Goal: Book appointment/travel/reservation

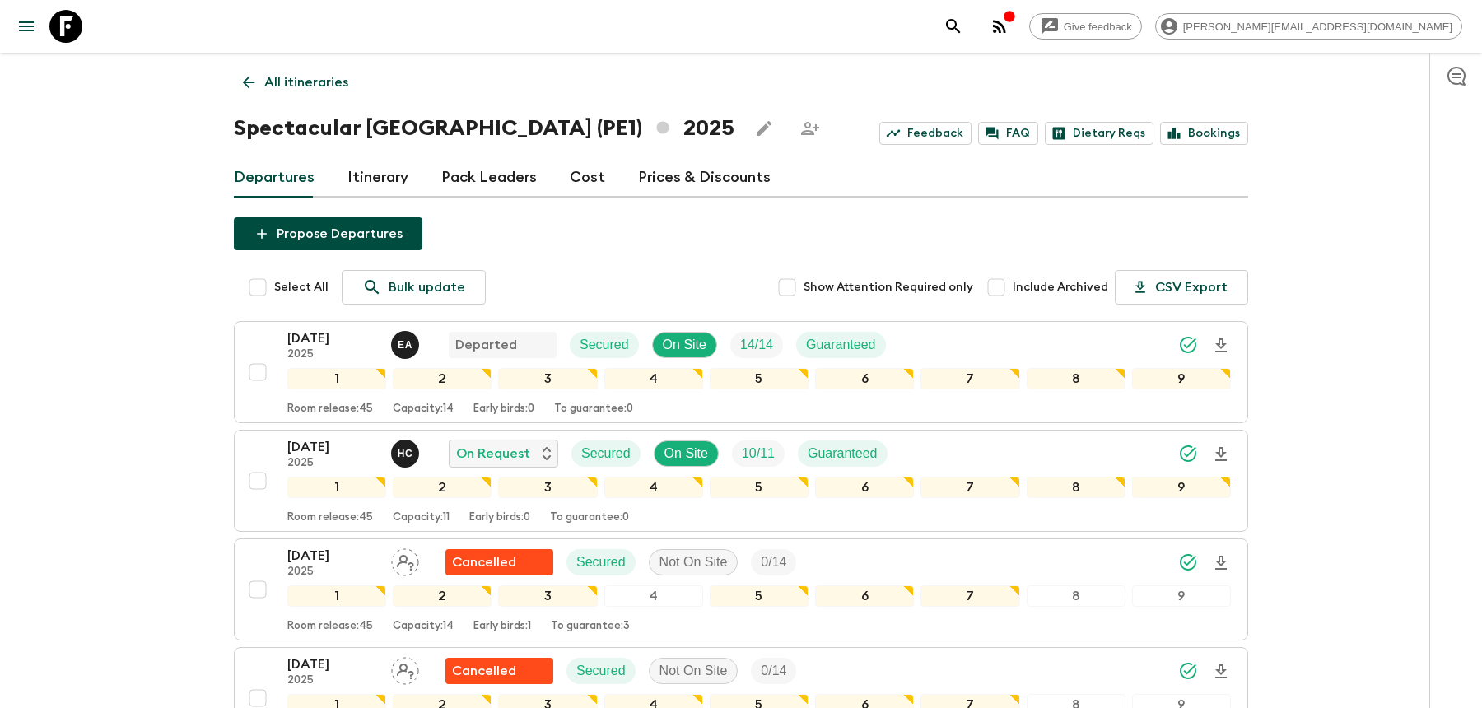
scroll to position [286, 0]
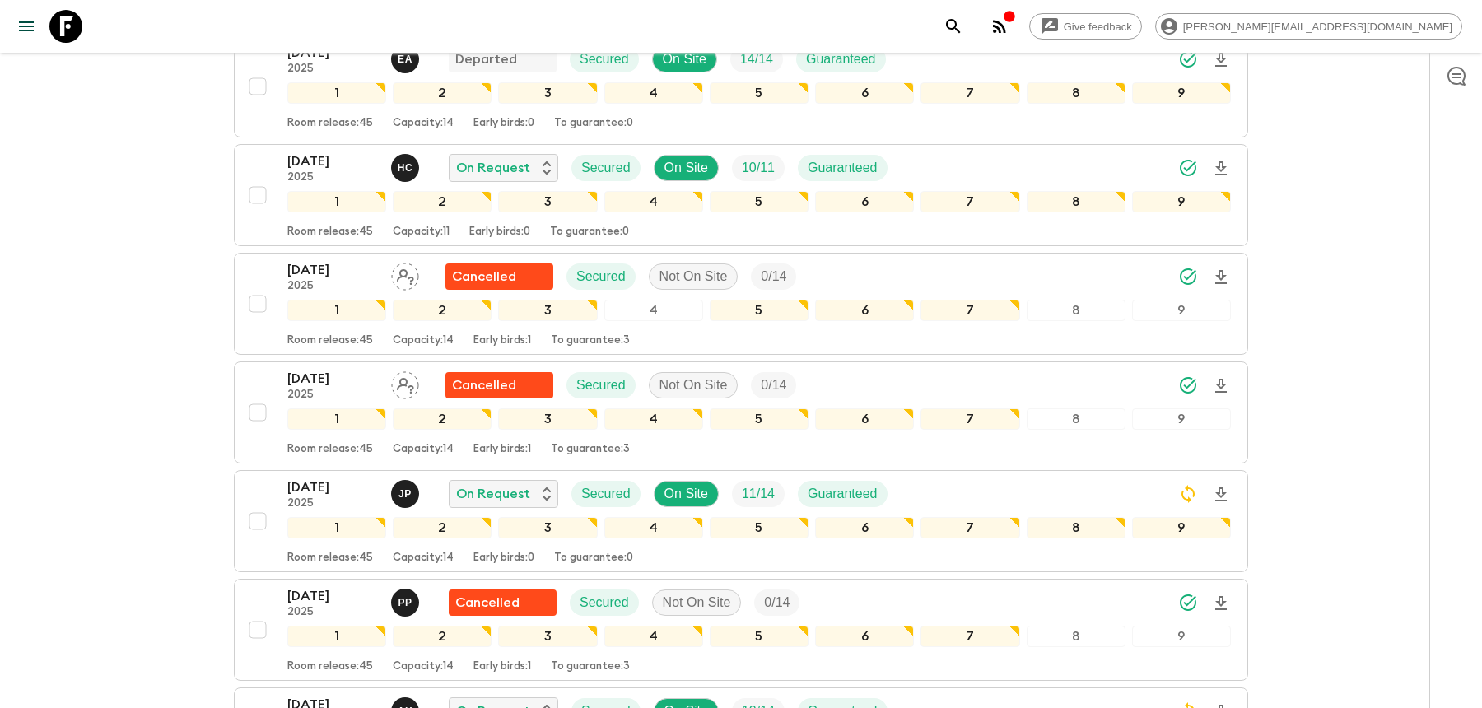
click at [964, 29] on icon "search adventures" at bounding box center [954, 26] width 20 height 20
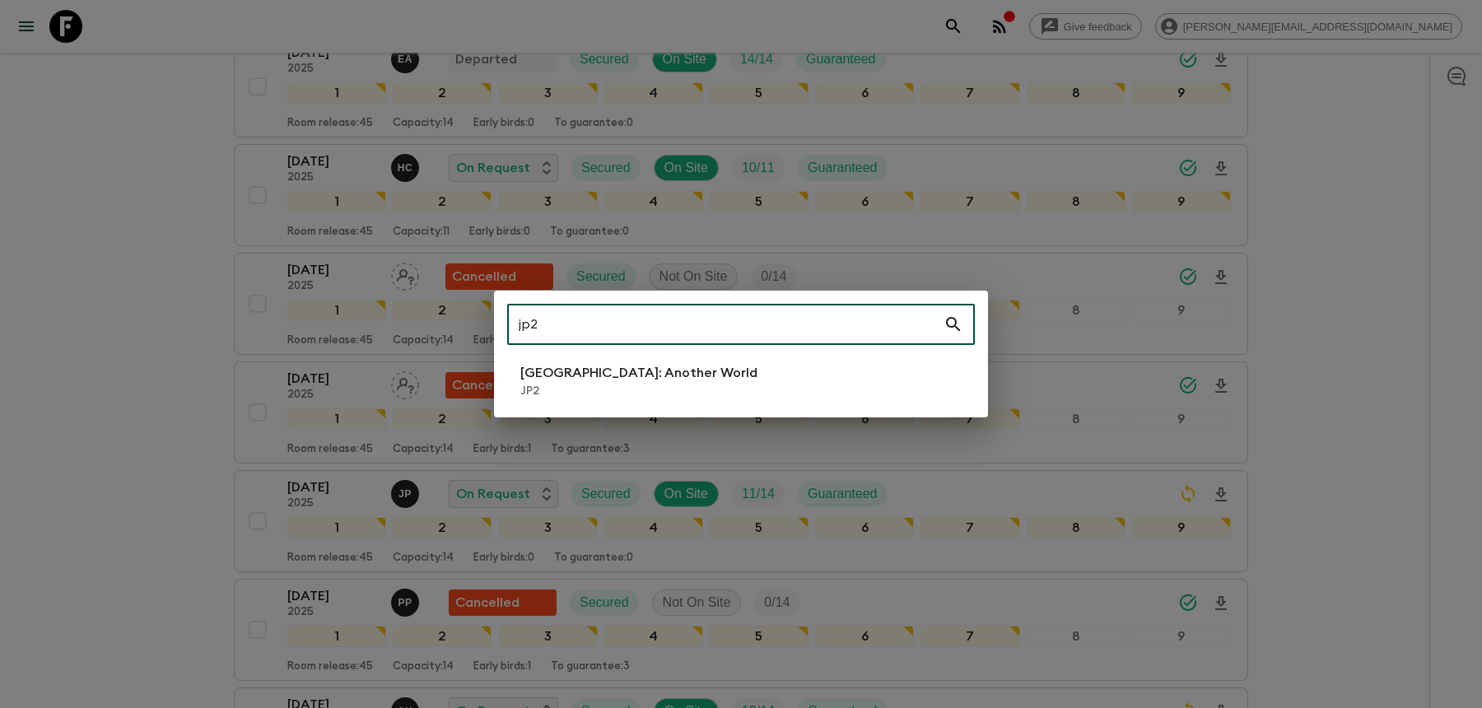
type input "jp2"
click at [835, 404] on div "jp2 ​ [GEOGRAPHIC_DATA]: Another World JP2" at bounding box center [741, 354] width 494 height 127
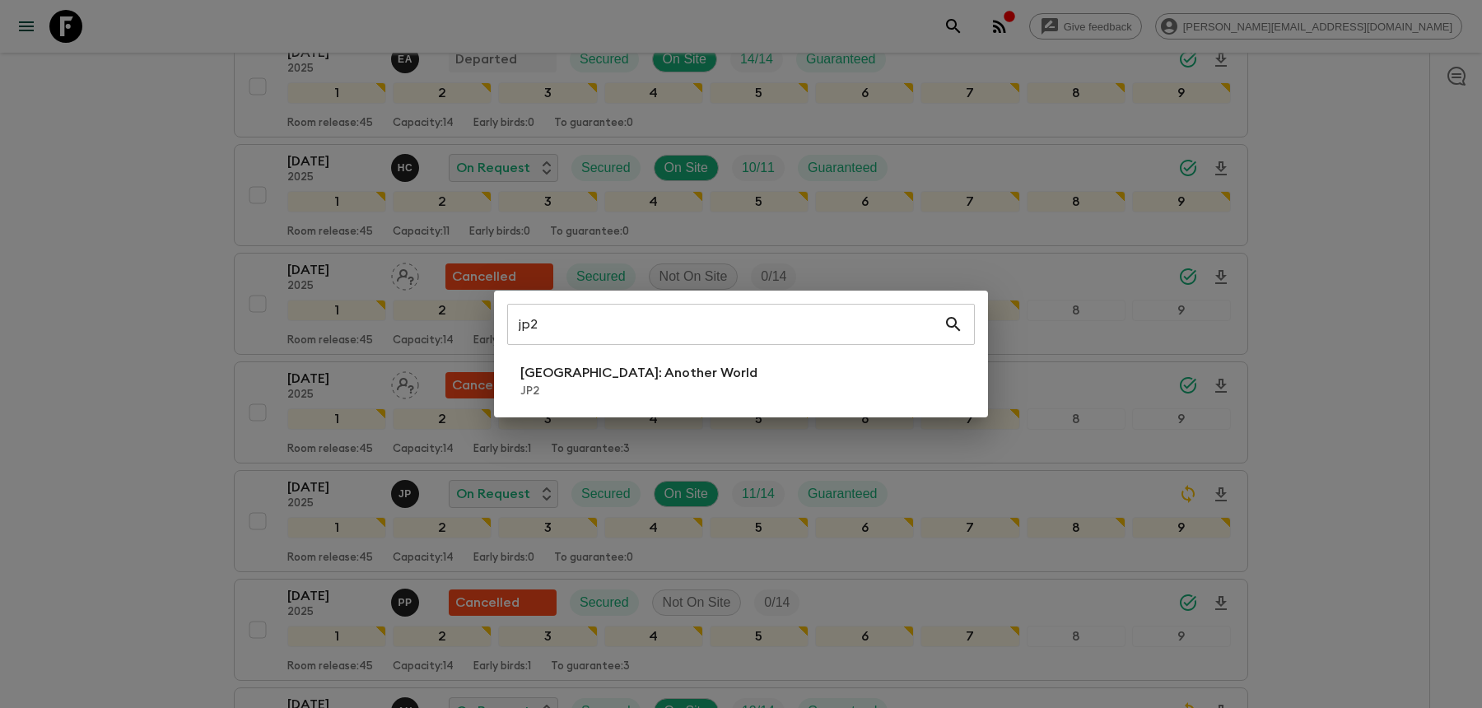
click at [828, 374] on li "[GEOGRAPHIC_DATA]: Another World JP2" at bounding box center [741, 381] width 468 height 46
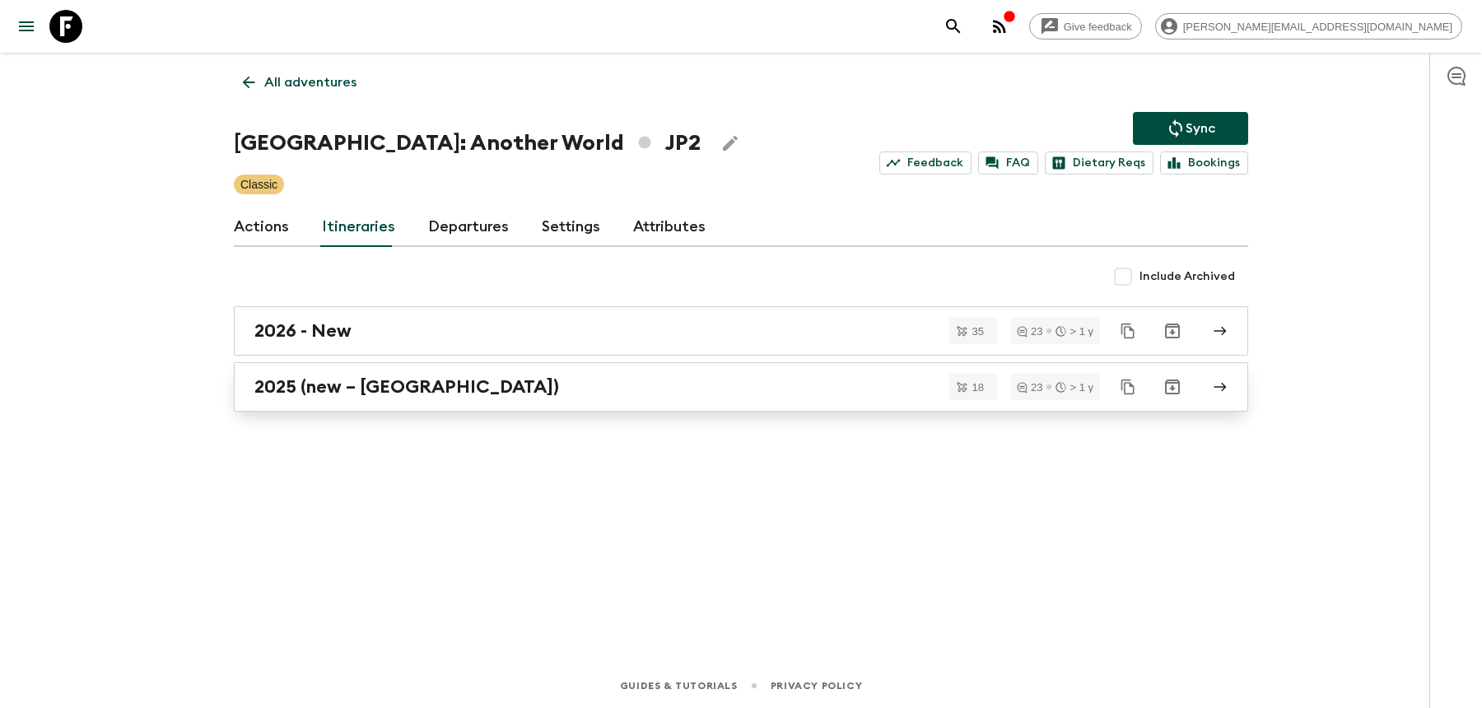
click at [487, 393] on div "2025 (new – [GEOGRAPHIC_DATA])" at bounding box center [725, 386] width 942 height 21
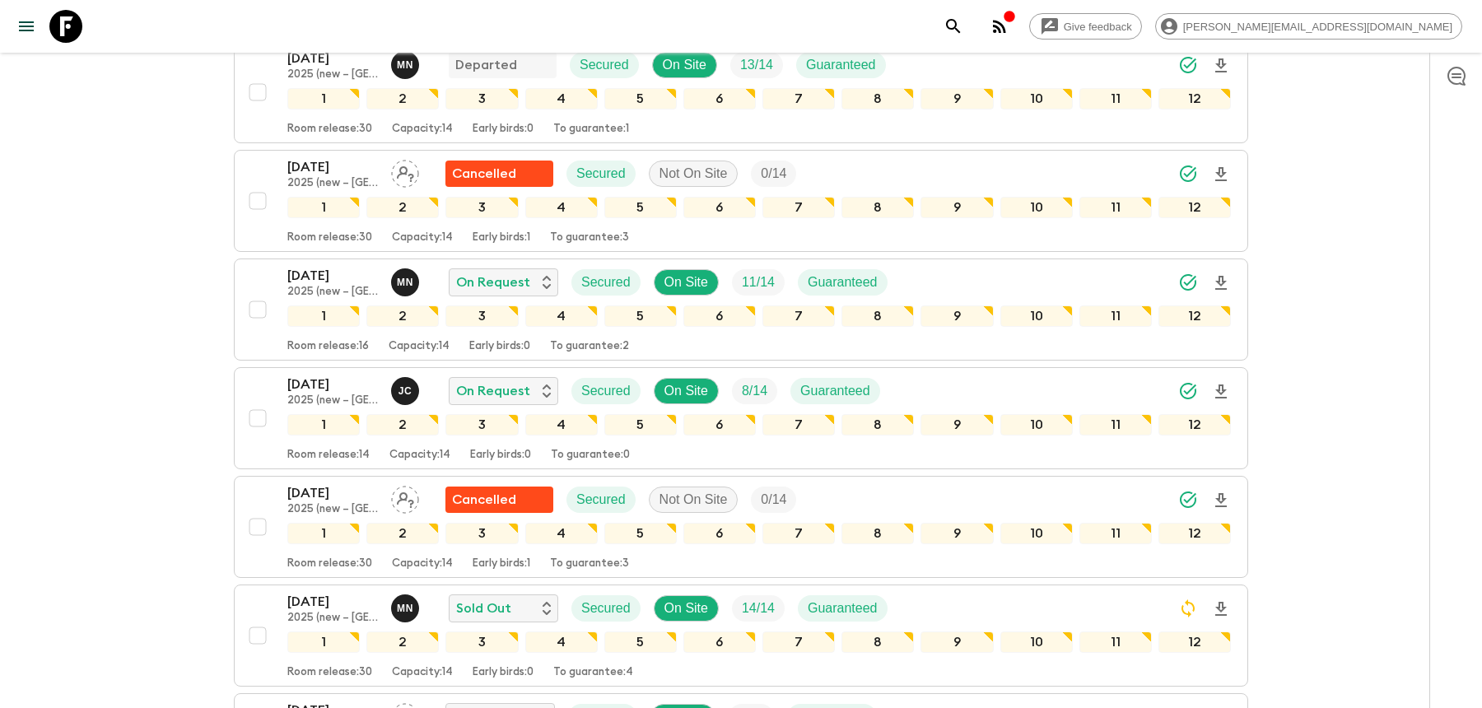
scroll to position [960, 0]
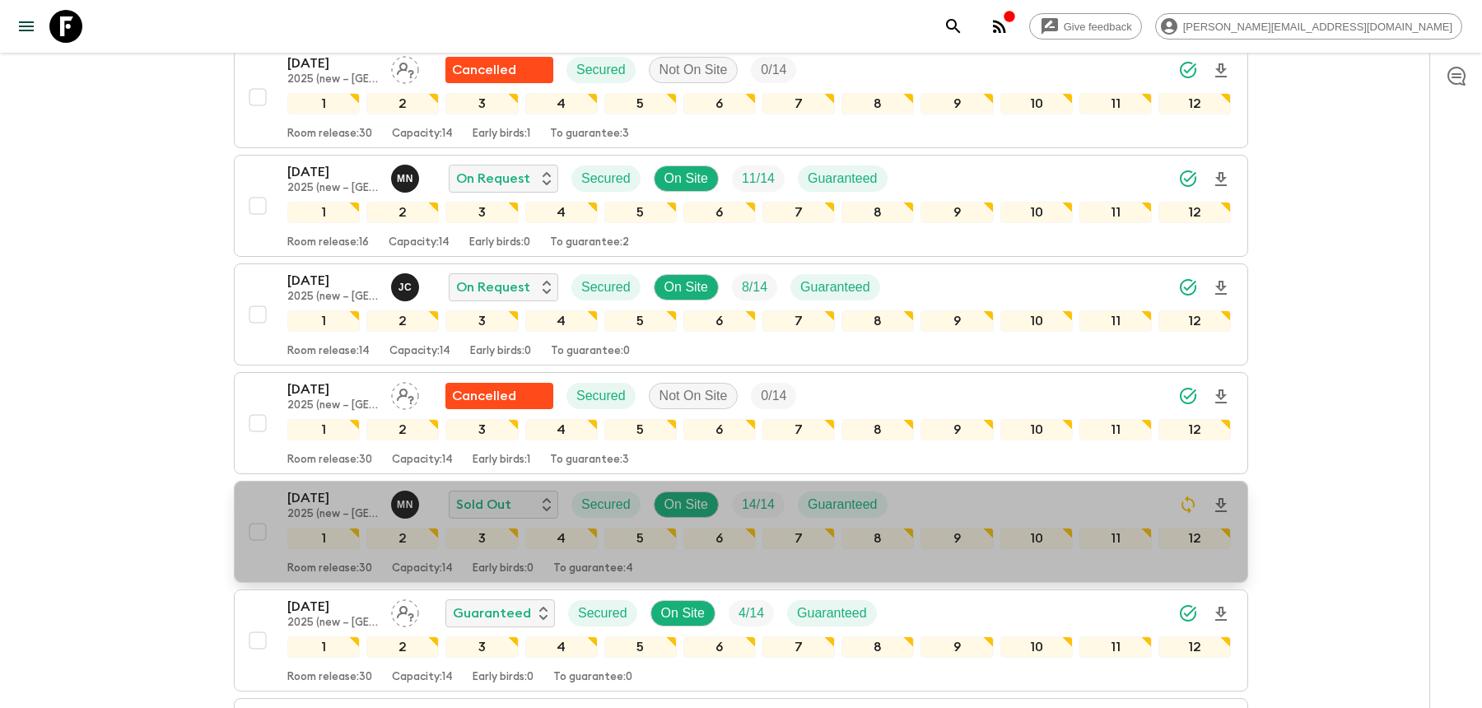
click at [968, 488] on div "[DATE] 2025 (new – [GEOGRAPHIC_DATA]) M N Sold Out Secured On Site 14 / 14 Guar…" at bounding box center [759, 504] width 944 height 33
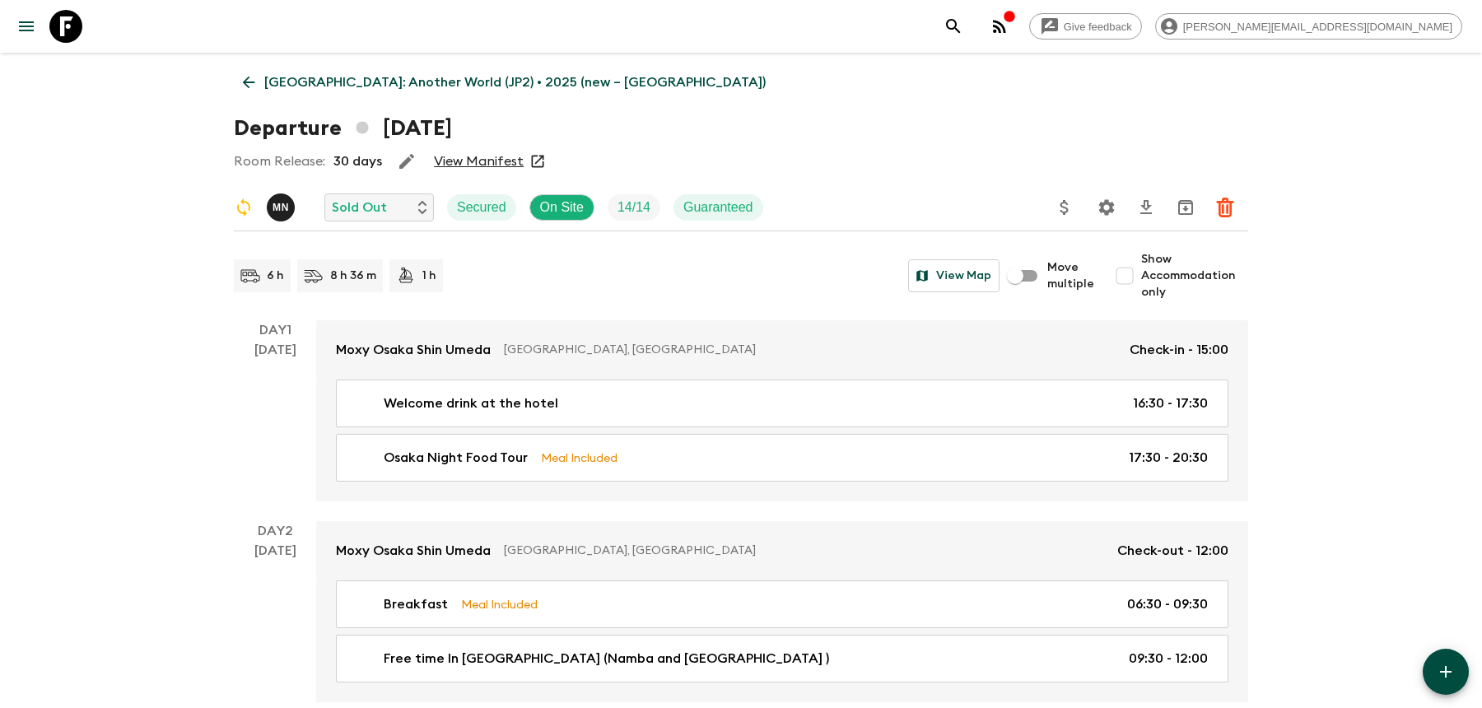
click at [1104, 213] on icon "Settings" at bounding box center [1107, 208] width 20 height 20
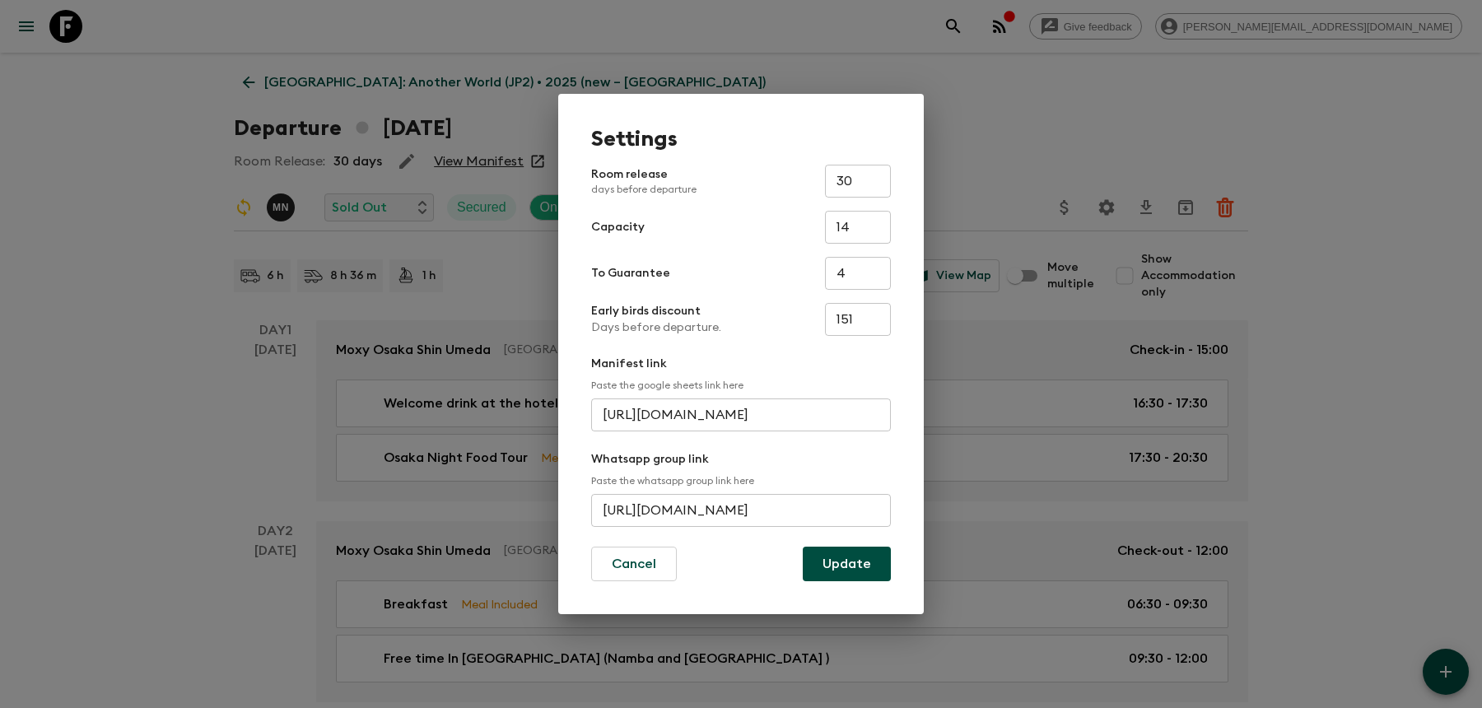
click at [774, 503] on input "[URL][DOMAIN_NAME]" at bounding box center [741, 510] width 300 height 33
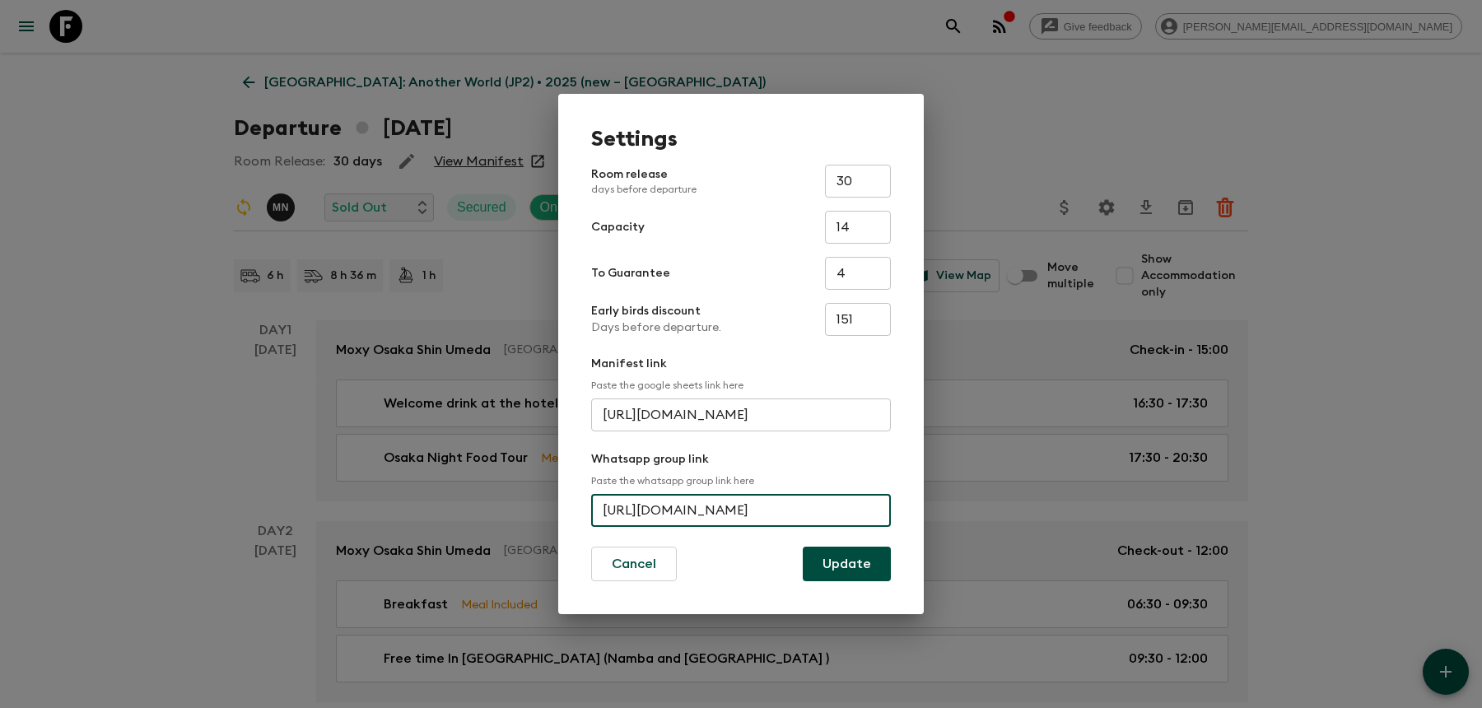
click at [774, 503] on input "[URL][DOMAIN_NAME]" at bounding box center [741, 510] width 300 height 33
